Goal: Task Accomplishment & Management: Manage account settings

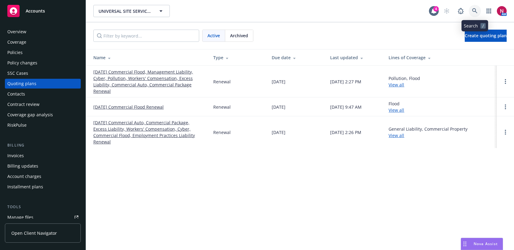
click at [476, 12] on icon at bounding box center [475, 11] width 6 height 6
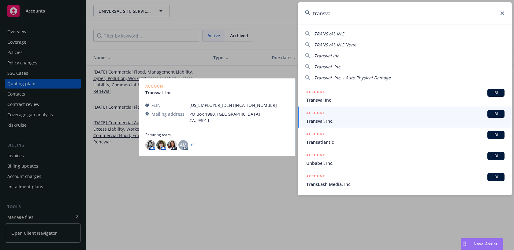
type input "transval"
click at [400, 121] on span "Transval, Inc." at bounding box center [405, 121] width 198 height 6
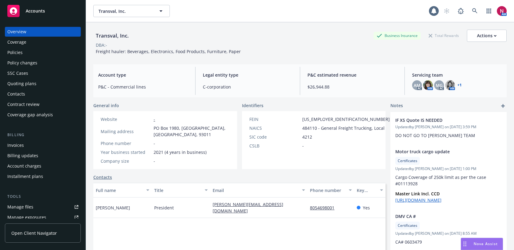
click at [49, 52] on div "Policies" at bounding box center [42, 53] width 71 height 10
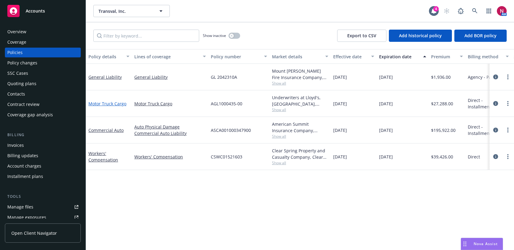
click at [108, 104] on link "Motor Truck Cargo" at bounding box center [107, 104] width 38 height 6
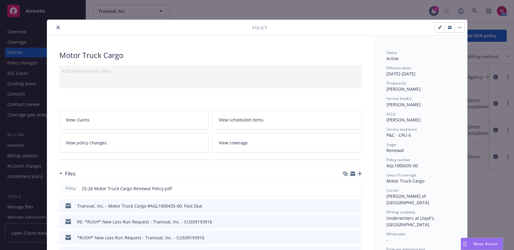
click at [57, 28] on icon "close" at bounding box center [58, 28] width 4 height 4
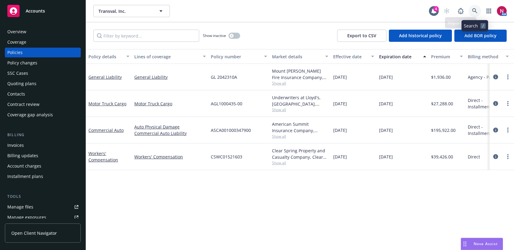
click at [471, 9] on link at bounding box center [474, 11] width 12 height 12
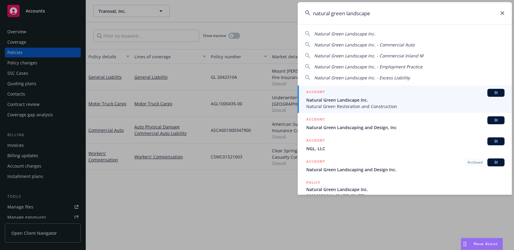
type input "natural green landscape"
click at [382, 100] on span "Natural Green Landscape Inc." at bounding box center [405, 100] width 198 height 6
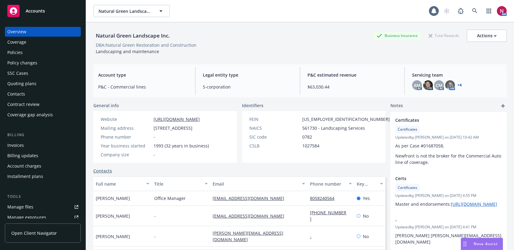
click at [27, 83] on div "Quoting plans" at bounding box center [21, 84] width 29 height 10
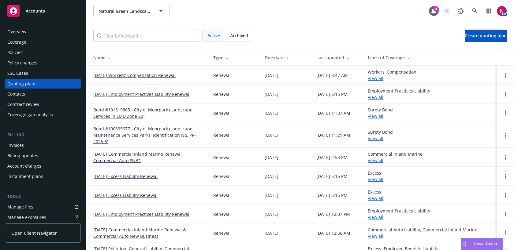
click at [129, 76] on link "[DATE] Workers' Compensation Renewal" at bounding box center [134, 75] width 82 height 6
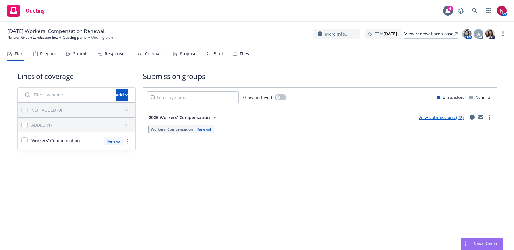
click at [77, 55] on div "Submit" at bounding box center [80, 53] width 15 height 5
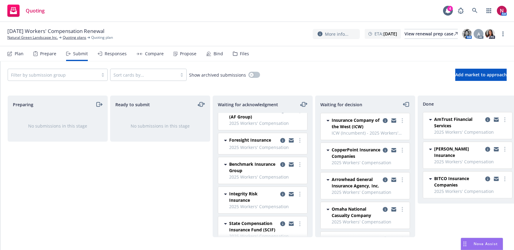
scroll to position [11, 0]
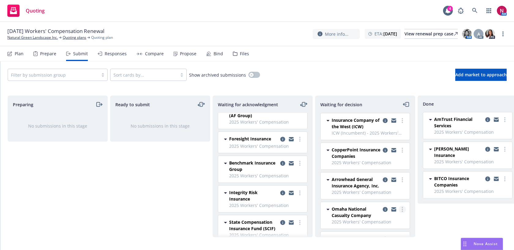
click at [403, 209] on link "more" at bounding box center [401, 209] width 7 height 7
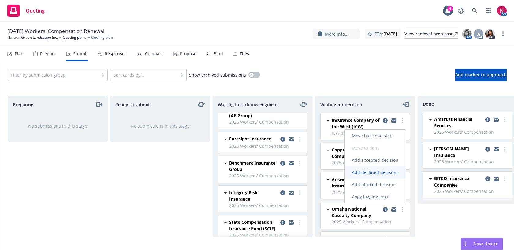
click at [375, 171] on span "Add declined decision" at bounding box center [374, 173] width 60 height 6
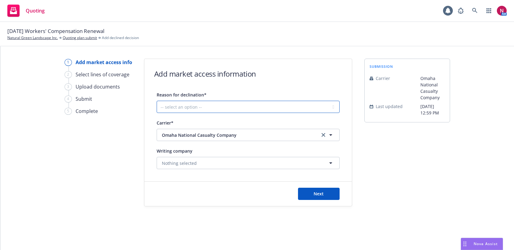
click at [200, 105] on select "-- select an option -- Cannot compete with other markets Carrier non-renewed Ca…" at bounding box center [248, 107] width 183 height 12
select select "DOES_NOT_FIT_UNDERWRITER_APPETITE"
click at [157, 101] on select "-- select an option -- Cannot compete with other markets Carrier non-renewed Ca…" at bounding box center [248, 107] width 183 height 12
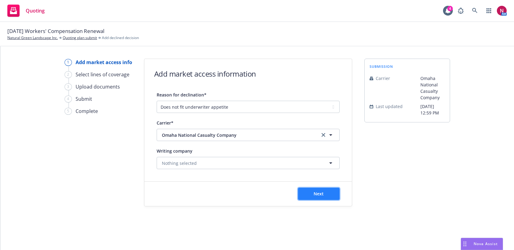
click at [323, 198] on button "Next" at bounding box center [319, 194] width 42 height 12
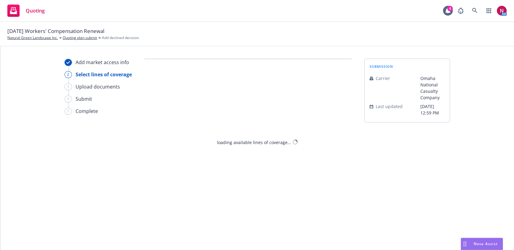
select select "DOES_NOT_FIT_UNDERWRITER_APPETITE"
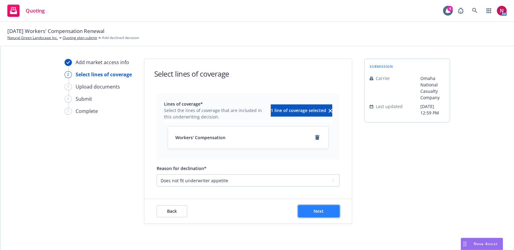
click at [314, 214] on span "Next" at bounding box center [318, 212] width 10 height 6
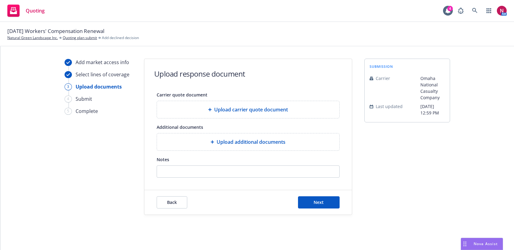
click at [275, 181] on form "Upload response document Carrier quote document Upload carrier quote document A…" at bounding box center [247, 137] width 207 height 156
click at [275, 175] on input "Notes" at bounding box center [248, 172] width 182 height 12
paste input "It appears that underwriting has decided to decline this account due to the fol…"
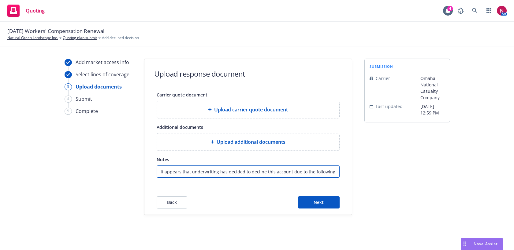
scroll to position [0, 337]
type input "It appears that underwriting has decided to decline this account due to the fol…"
click at [326, 206] on button "Next" at bounding box center [319, 203] width 42 height 12
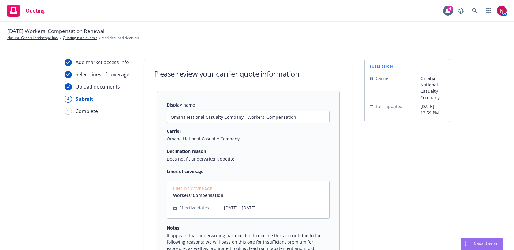
scroll to position [80, 0]
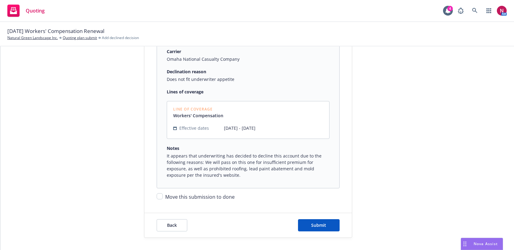
click at [183, 194] on span "Move this submission to done" at bounding box center [199, 197] width 69 height 7
click at [163, 194] on input "Move this submission to done" at bounding box center [160, 197] width 6 height 6
checkbox input "true"
click at [179, 224] on button "Back" at bounding box center [172, 226] width 31 height 12
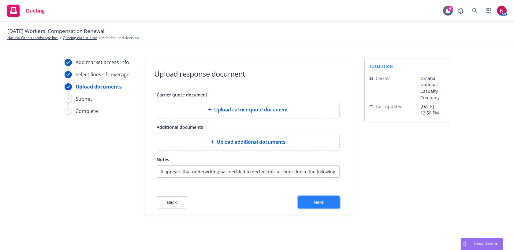
click at [326, 202] on button "Next" at bounding box center [319, 203] width 42 height 12
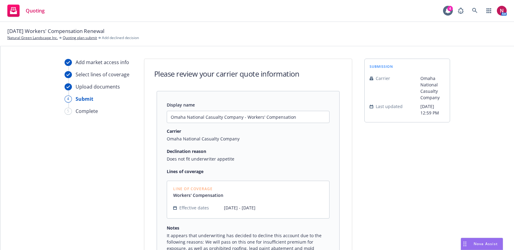
scroll to position [80, 0]
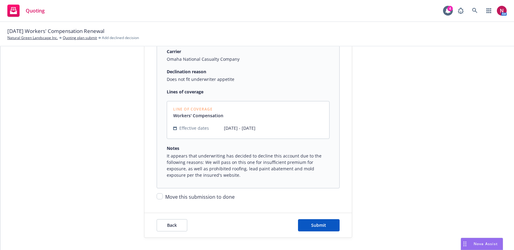
click at [218, 196] on span "Move this submission to done" at bounding box center [199, 197] width 69 height 7
click at [163, 196] on input "Move this submission to done" at bounding box center [160, 197] width 6 height 6
checkbox input "true"
click at [322, 225] on span "Submit" at bounding box center [318, 226] width 15 height 6
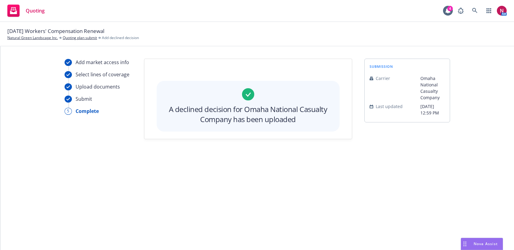
scroll to position [0, 0]
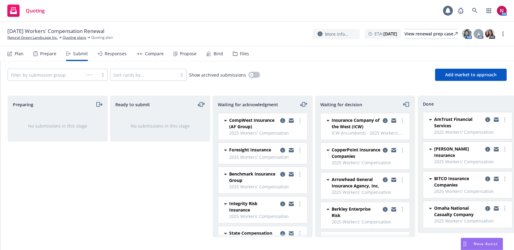
click at [116, 58] on div "Responses" at bounding box center [112, 53] width 29 height 15
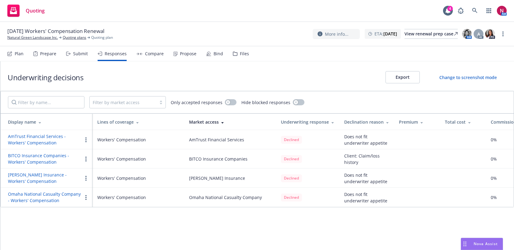
click at [85, 195] on button "button" at bounding box center [85, 197] width 7 height 7
click at [96, 235] on span "Copy logging email" at bounding box center [109, 234] width 54 height 6
